Goal: Find contact information: Find contact information

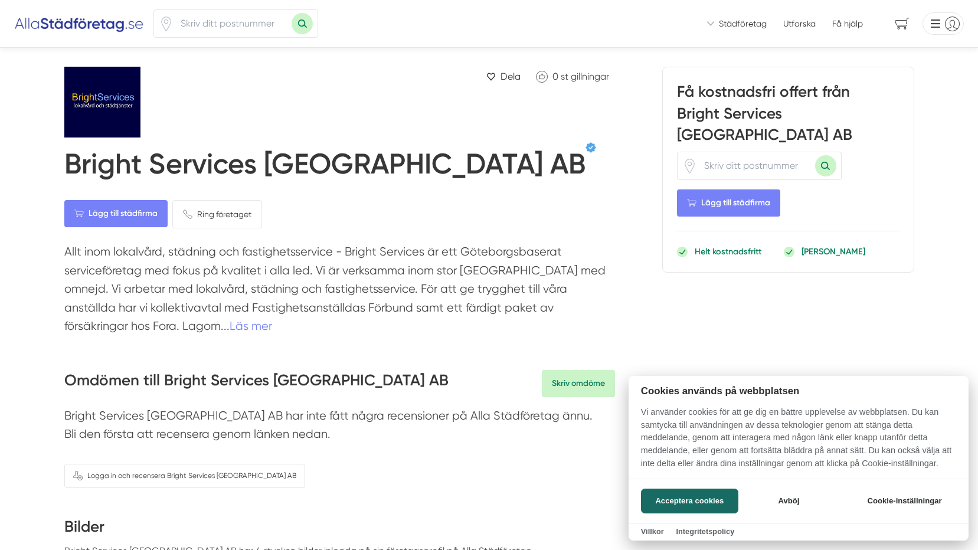
scroll to position [59, 0]
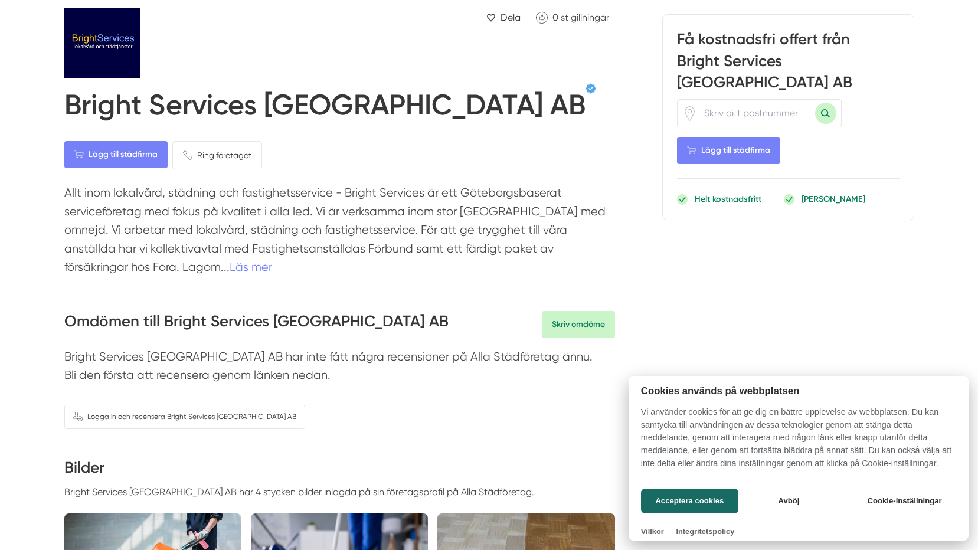
drag, startPoint x: 327, startPoint y: 184, endPoint x: 357, endPoint y: 184, distance: 30.1
click at [357, 184] on div at bounding box center [489, 275] width 978 height 550
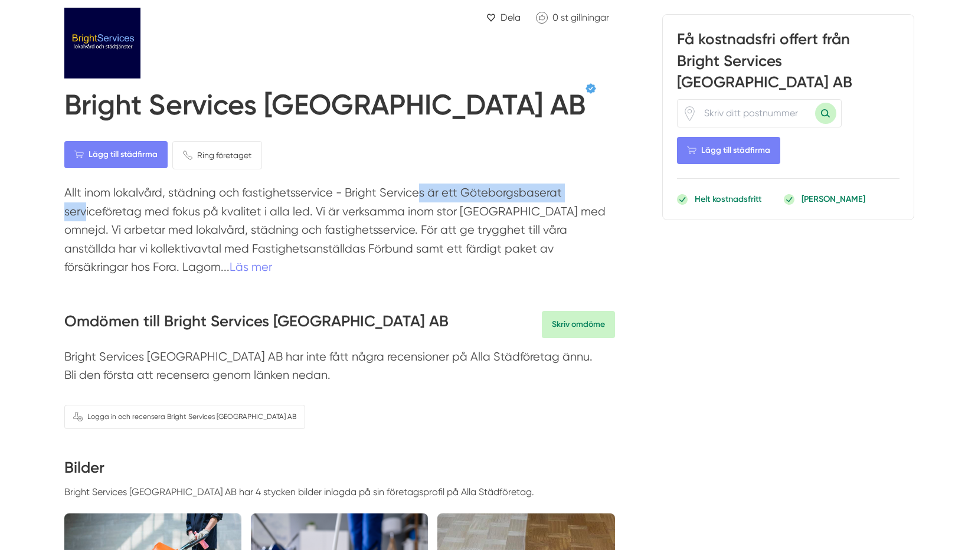
drag, startPoint x: 416, startPoint y: 194, endPoint x: 561, endPoint y: 194, distance: 145.2
click at [561, 194] on p "Allt inom lokalvård, städning och fastighetsservice - Bright Services är ett Gö…" at bounding box center [339, 233] width 551 height 99
click at [263, 229] on p "Allt inom lokalvård, städning och fastighetsservice - Bright Services är ett Gö…" at bounding box center [339, 233] width 551 height 99
click at [230, 267] on link "Läs mer" at bounding box center [251, 267] width 42 height 14
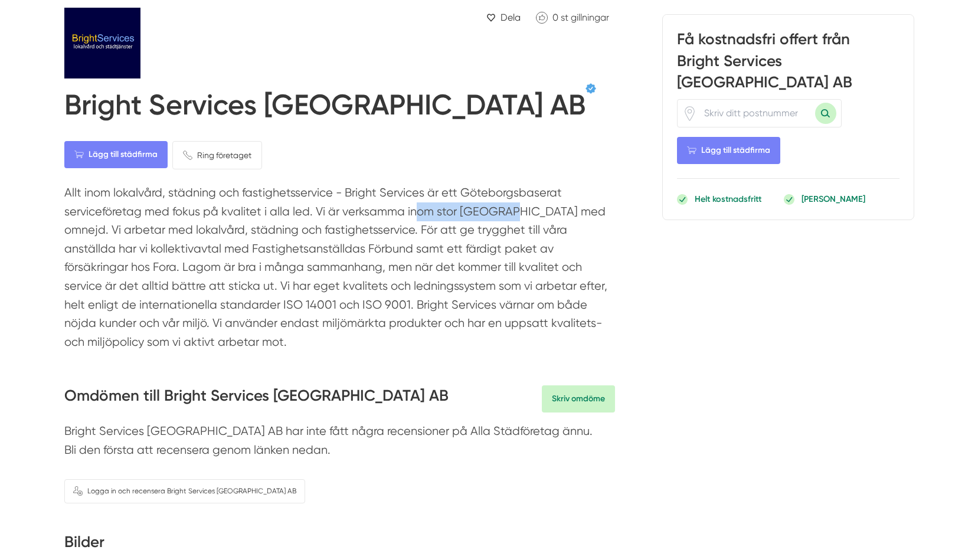
drag, startPoint x: 424, startPoint y: 215, endPoint x: 509, endPoint y: 215, distance: 84.4
click at [509, 215] on p "Allt inom lokalvård, städning och fastighetsservice - Bright Services är ett Gö…" at bounding box center [339, 271] width 551 height 174
drag, startPoint x: 463, startPoint y: 215, endPoint x: 537, endPoint y: 213, distance: 73.8
click at [537, 213] on p "Allt inom lokalvård, städning och fastighetsservice - Bright Services är ett Gö…" at bounding box center [339, 271] width 551 height 174
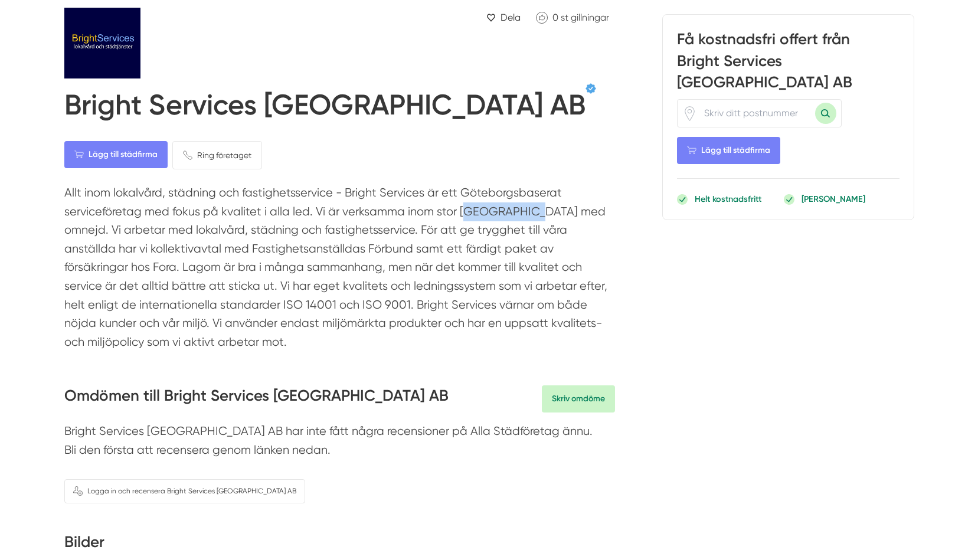
click at [537, 213] on p "Allt inom lokalvård, städning och fastighetsservice - Bright Services är ett Gö…" at bounding box center [339, 271] width 551 height 174
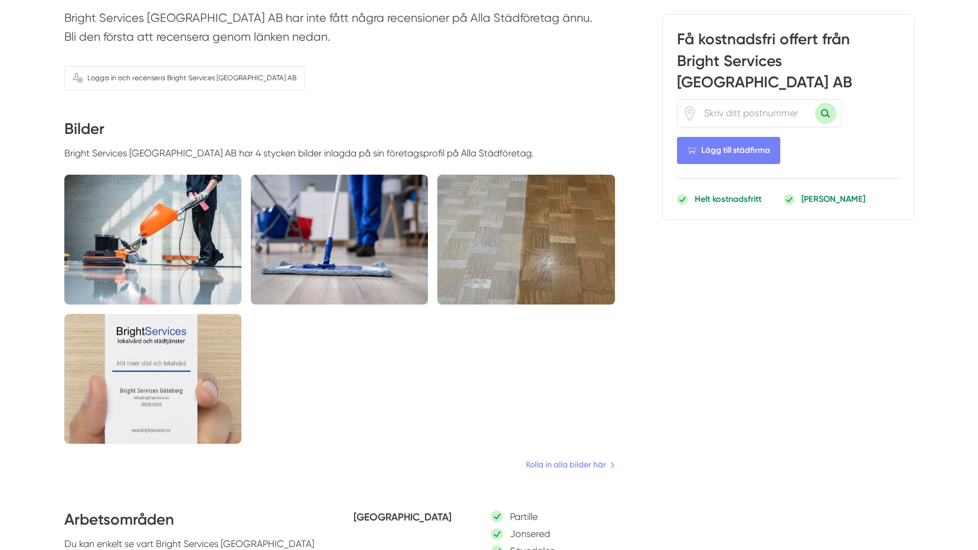
scroll to position [531, 0]
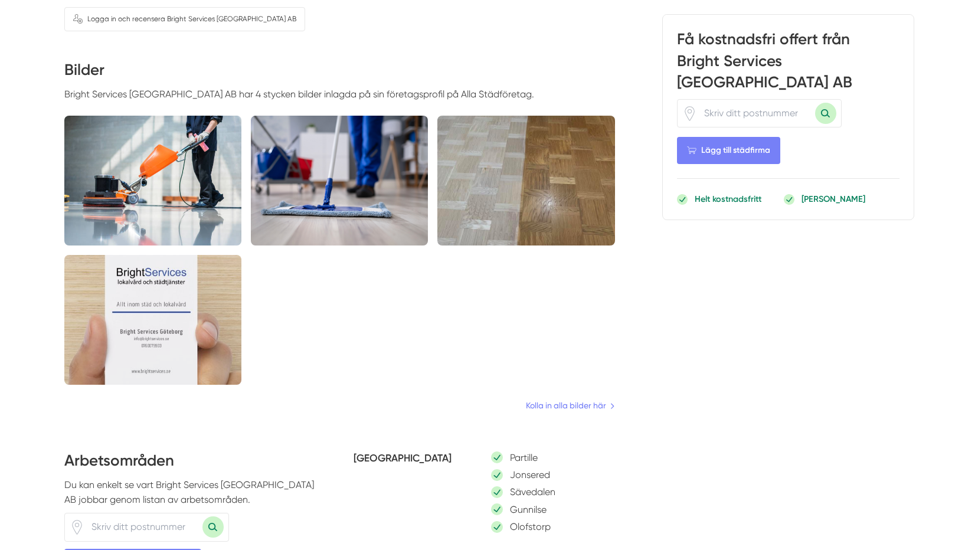
click at [162, 184] on img at bounding box center [152, 181] width 177 height 130
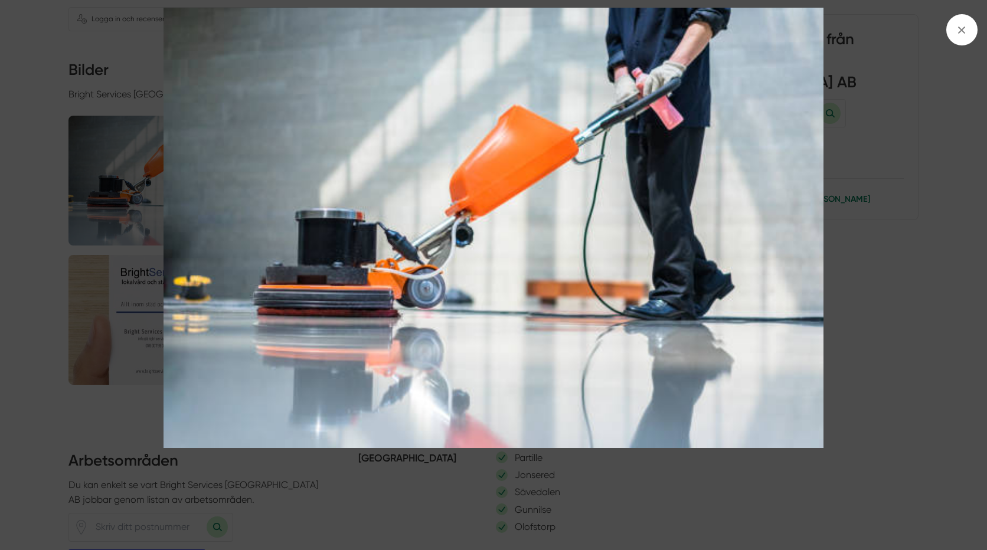
click at [12, 205] on div at bounding box center [493, 275] width 987 height 550
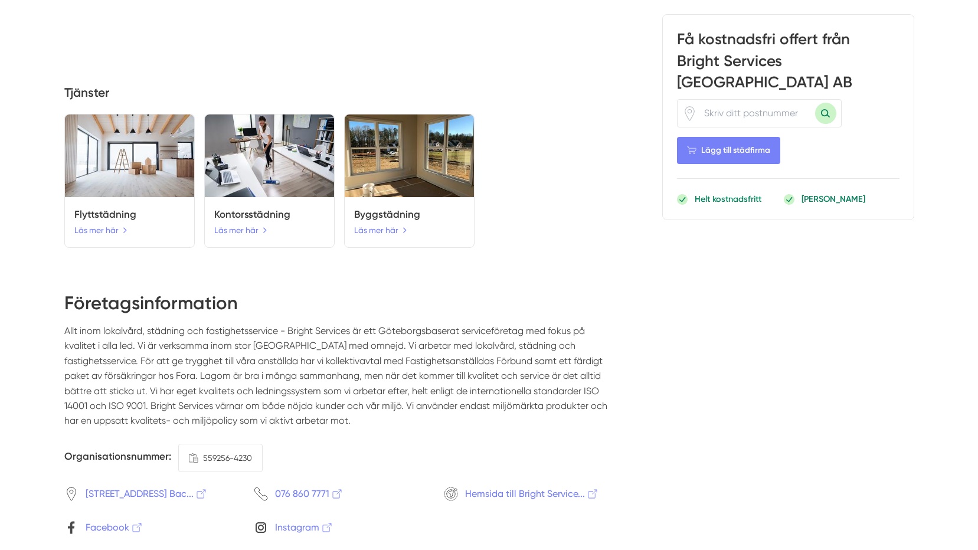
scroll to position [1180, 0]
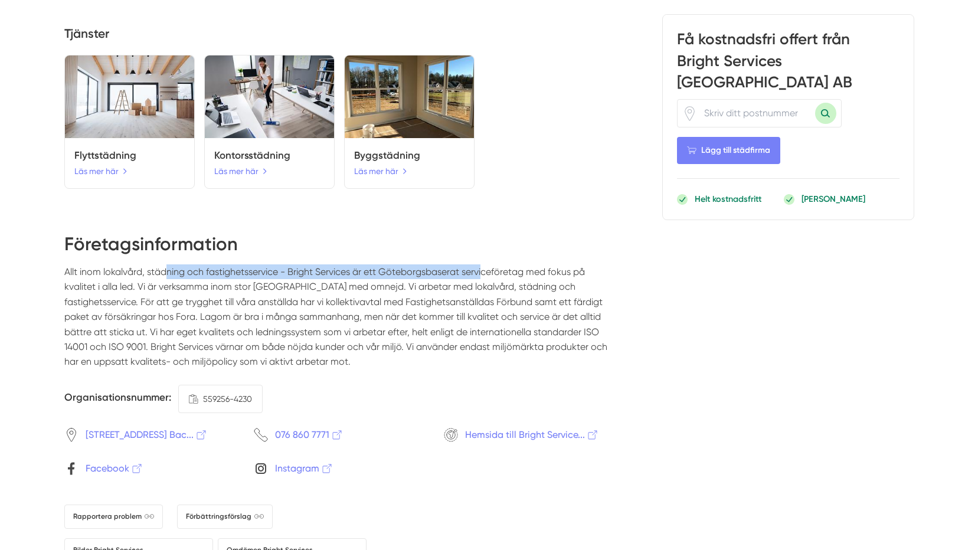
drag, startPoint x: 269, startPoint y: 285, endPoint x: 488, endPoint y: 285, distance: 219.0
click at [488, 285] on p "Allt inom lokalvård, städning och fastighetsservice - Bright Services är ett Gö…" at bounding box center [339, 321] width 551 height 115
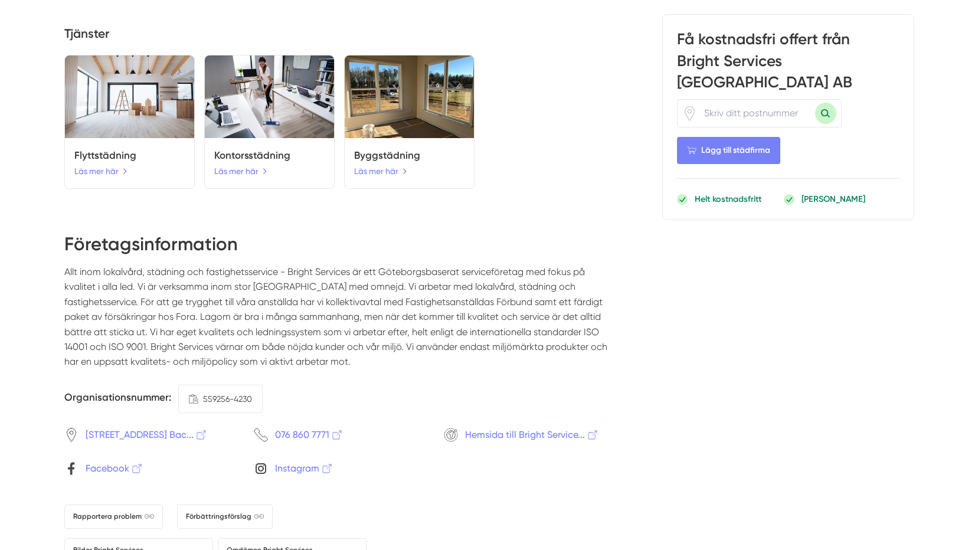
drag, startPoint x: 488, startPoint y: 285, endPoint x: 507, endPoint y: 283, distance: 19.0
click at [507, 283] on p "Allt inom lokalvård, städning och fastighetsservice - Bright Services är ett Gö…" at bounding box center [339, 321] width 551 height 115
drag, startPoint x: 157, startPoint y: 297, endPoint x: 415, endPoint y: 296, distance: 257.9
click at [415, 296] on p "Allt inom lokalvård, städning och fastighetsservice - Bright Services är ett Gö…" at bounding box center [339, 321] width 551 height 115
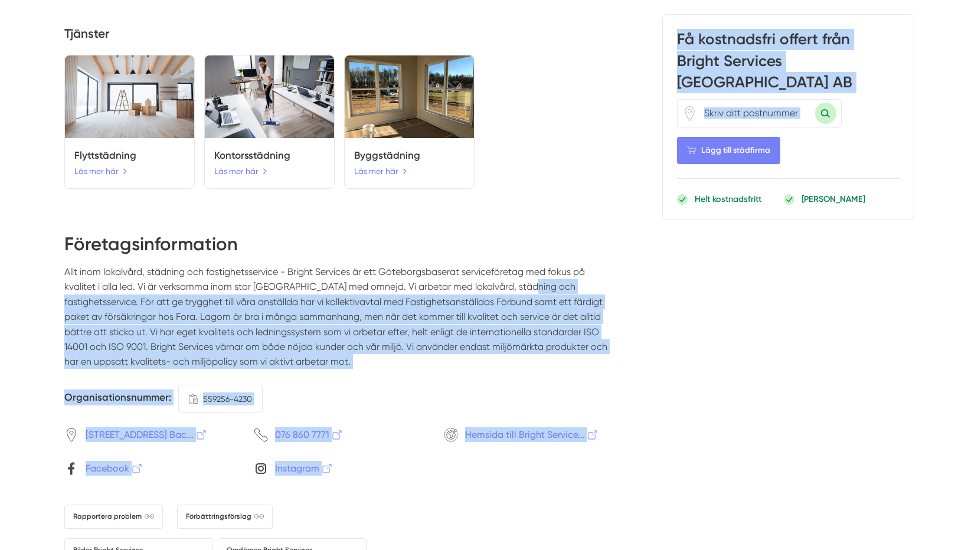
drag, startPoint x: 415, startPoint y: 296, endPoint x: 645, endPoint y: 292, distance: 230.2
click at [208, 309] on p "Allt inom lokalvård, städning och fastighetsservice - Bright Services är ett Gö…" at bounding box center [339, 321] width 551 height 115
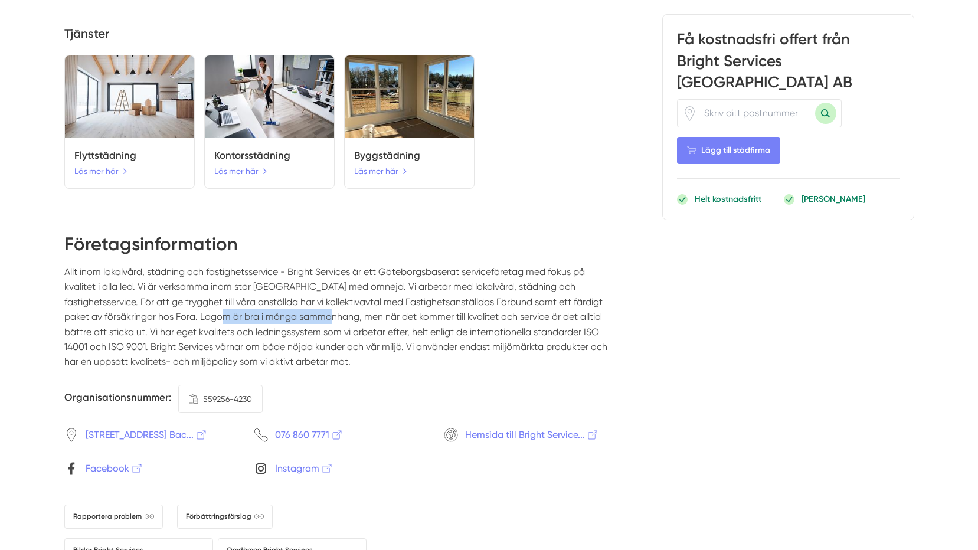
drag, startPoint x: 201, startPoint y: 324, endPoint x: 301, endPoint y: 327, distance: 100.4
click at [301, 327] on p "Allt inom lokalvård, städning och fastighetsservice - Bright Services är ett Gö…" at bounding box center [339, 321] width 551 height 115
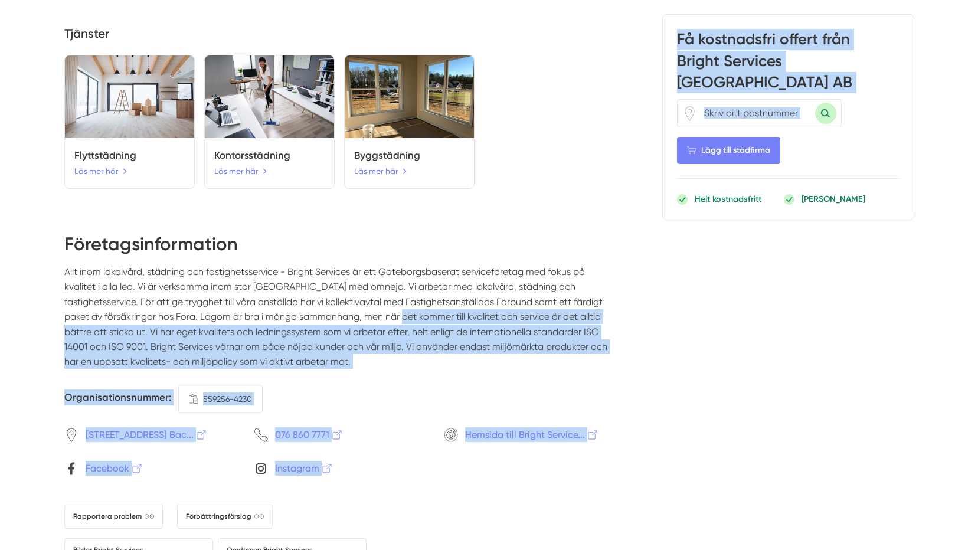
drag, startPoint x: 301, startPoint y: 327, endPoint x: 660, endPoint y: 352, distance: 359.7
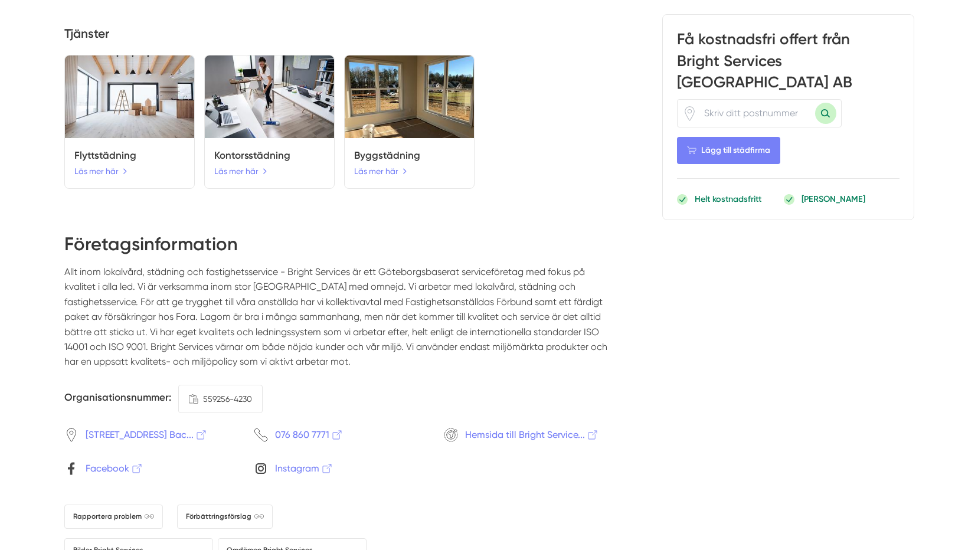
drag, startPoint x: 660, startPoint y: 352, endPoint x: 748, endPoint y: 352, distance: 87.9
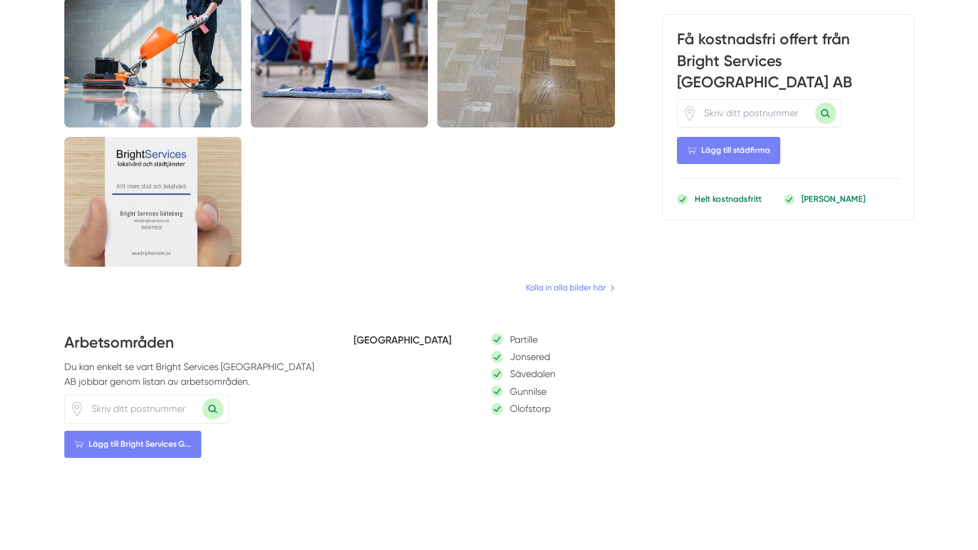
scroll to position [708, 0]
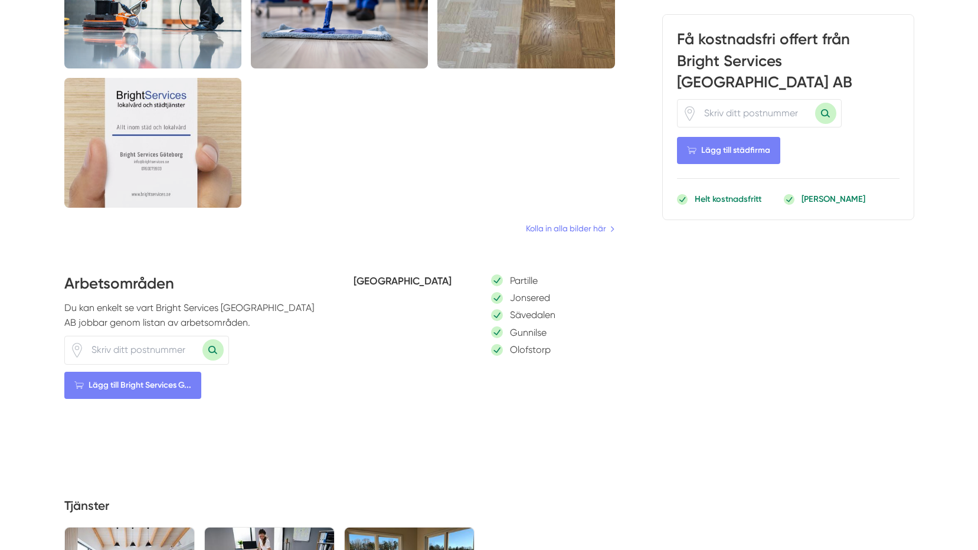
click at [796, 331] on div "Få kostnadsfri offert från Bright Services [GEOGRAPHIC_DATA] AB Lägg till städf…" at bounding box center [788, 293] width 252 height 1871
